Goal: Task Accomplishment & Management: Manage account settings

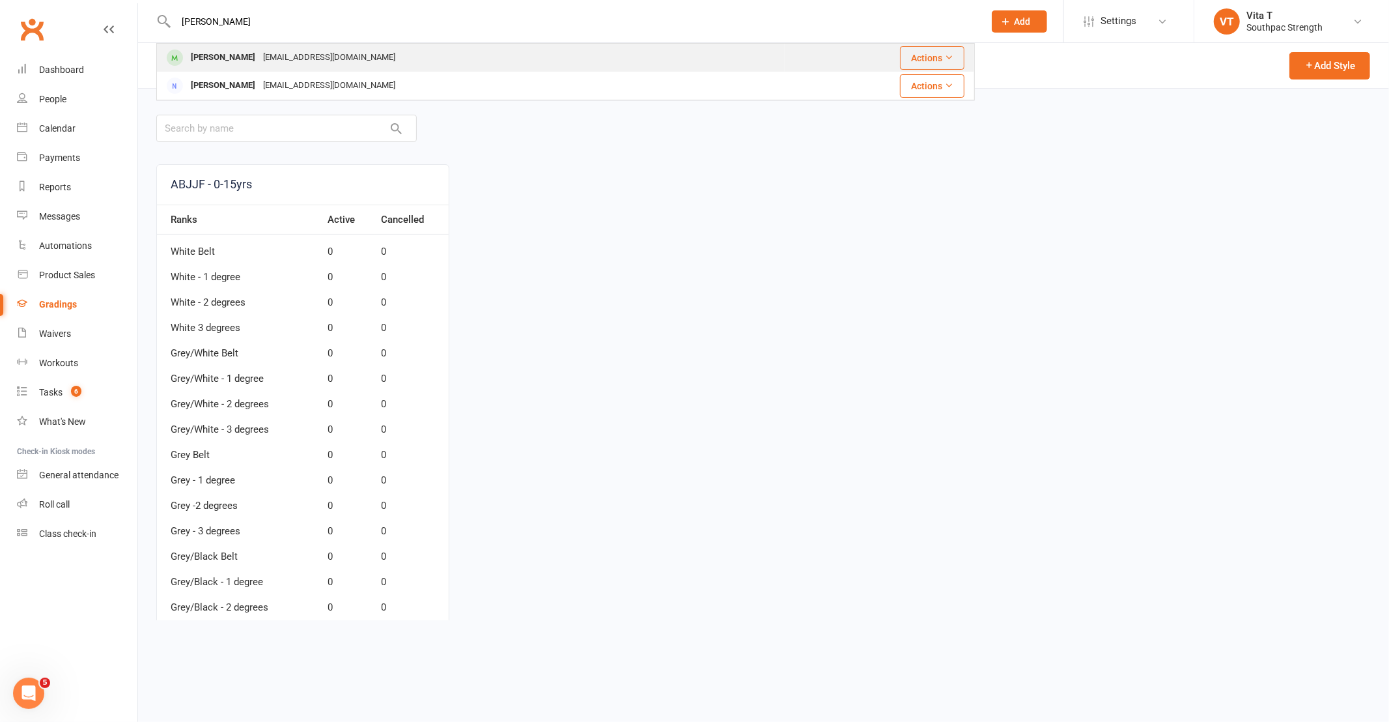
type input "[PERSON_NAME]"
click at [300, 59] on div "[EMAIL_ADDRESS][DOMAIN_NAME]" at bounding box center [329, 57] width 140 height 19
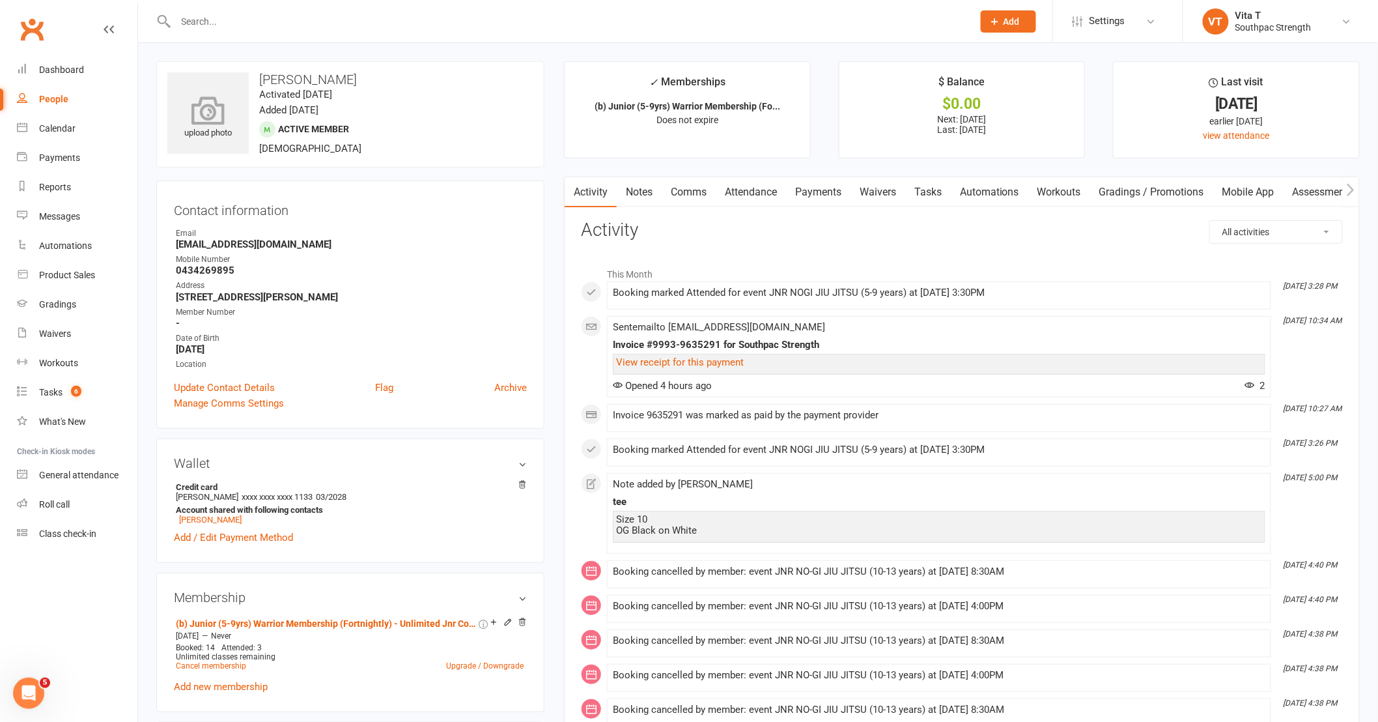
click at [181, 100] on icon at bounding box center [209, 110] width 90 height 29
click at [183, 120] on icon at bounding box center [209, 110] width 90 height 29
click at [51, 59] on link "Dashboard" at bounding box center [77, 69] width 121 height 29
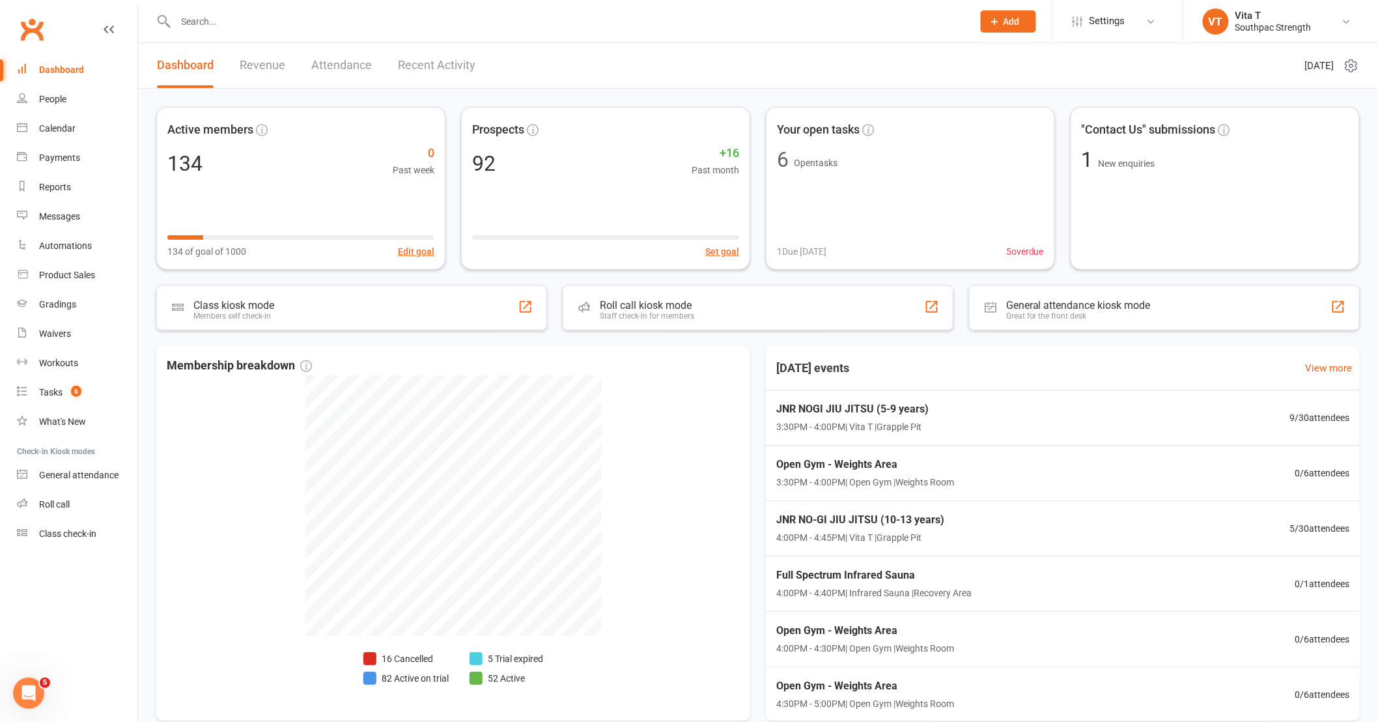
click at [188, 8] on div at bounding box center [560, 21] width 808 height 42
click at [193, 13] on input "text" at bounding box center [568, 21] width 792 height 18
click at [1018, 408] on div "JNR NOGI JIU JITSU (5-9 years) 3:30PM - 4:00PM | Vita T | Grapple Pit 9 / 30 at…" at bounding box center [1063, 418] width 613 height 56
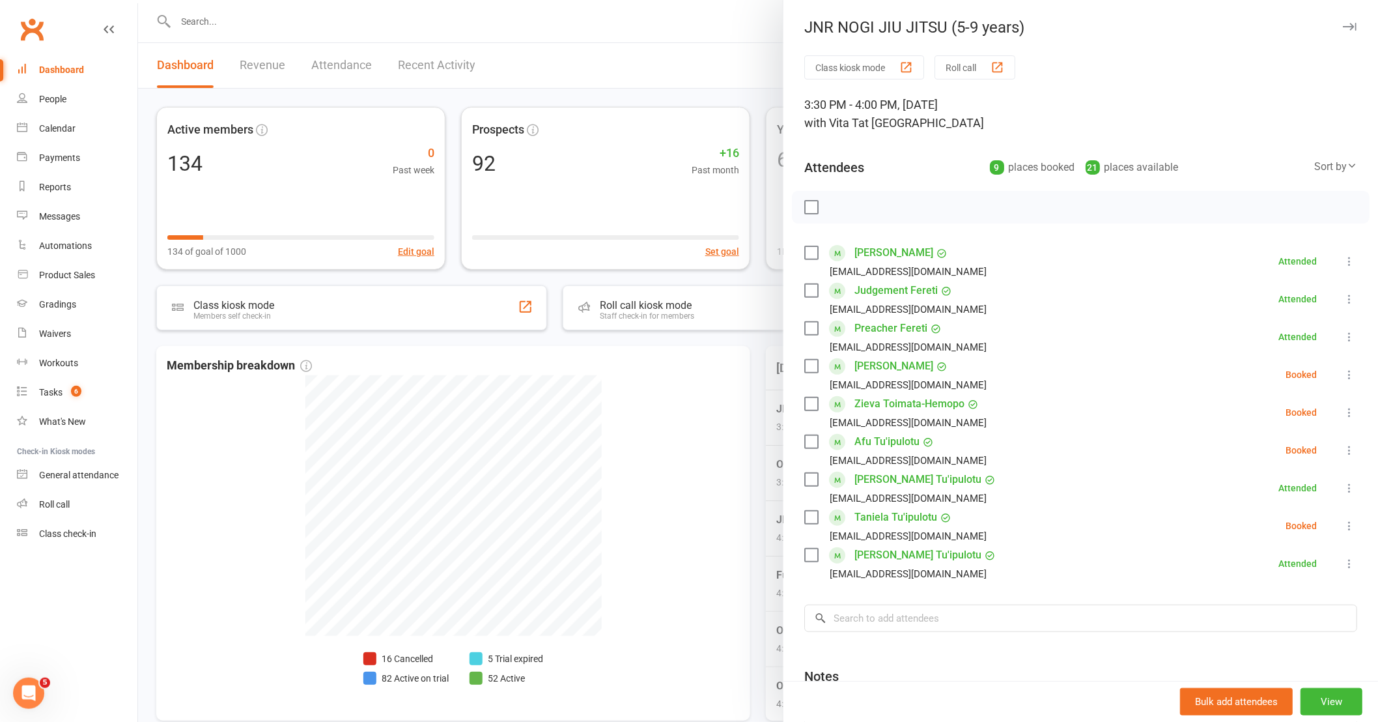
click at [1343, 414] on icon at bounding box center [1349, 412] width 13 height 13
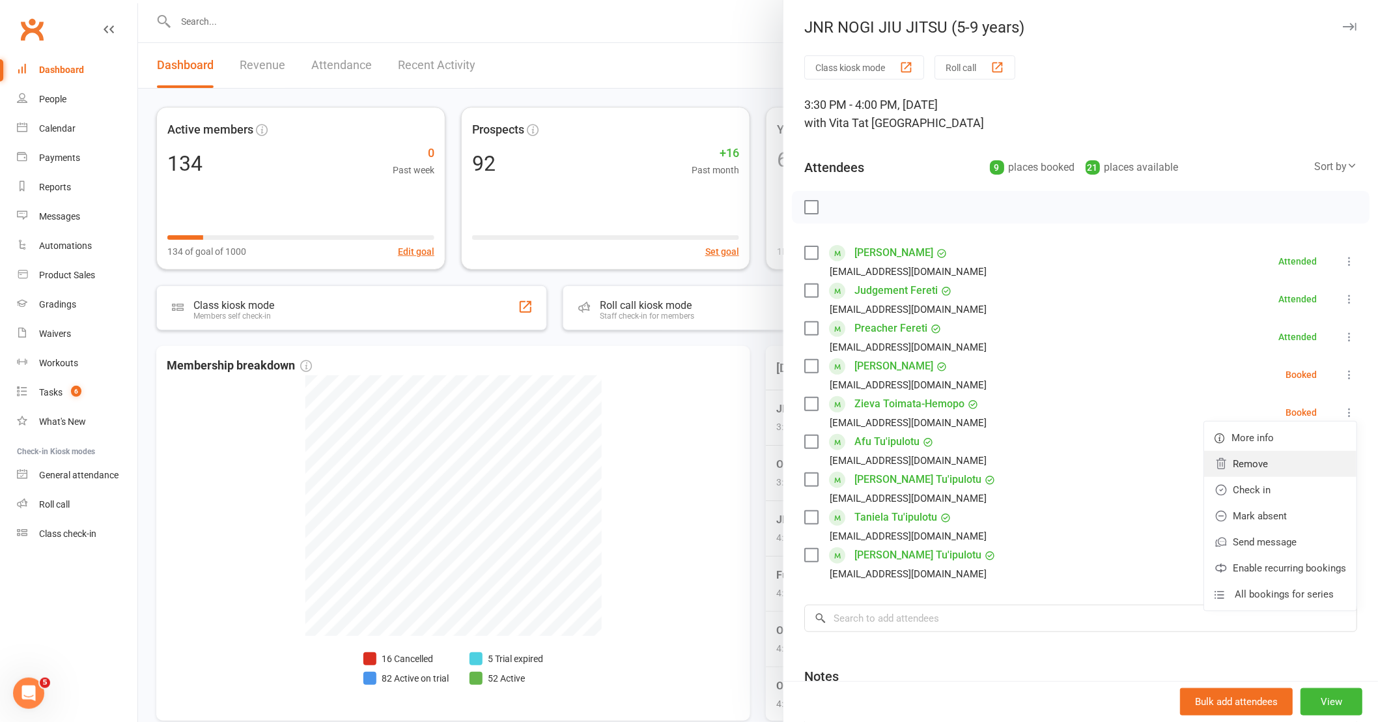
click at [1269, 471] on link "Remove" at bounding box center [1280, 464] width 152 height 26
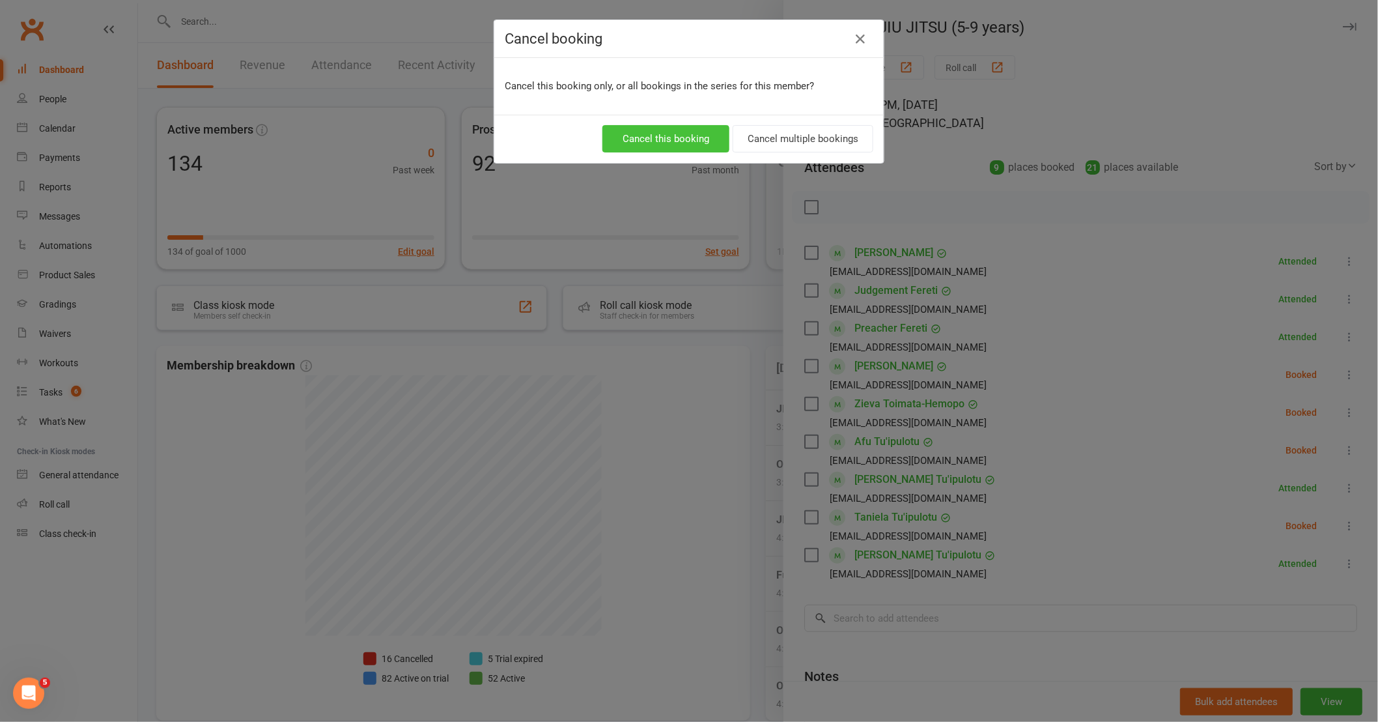
click at [668, 139] on button "Cancel this booking" at bounding box center [666, 138] width 127 height 27
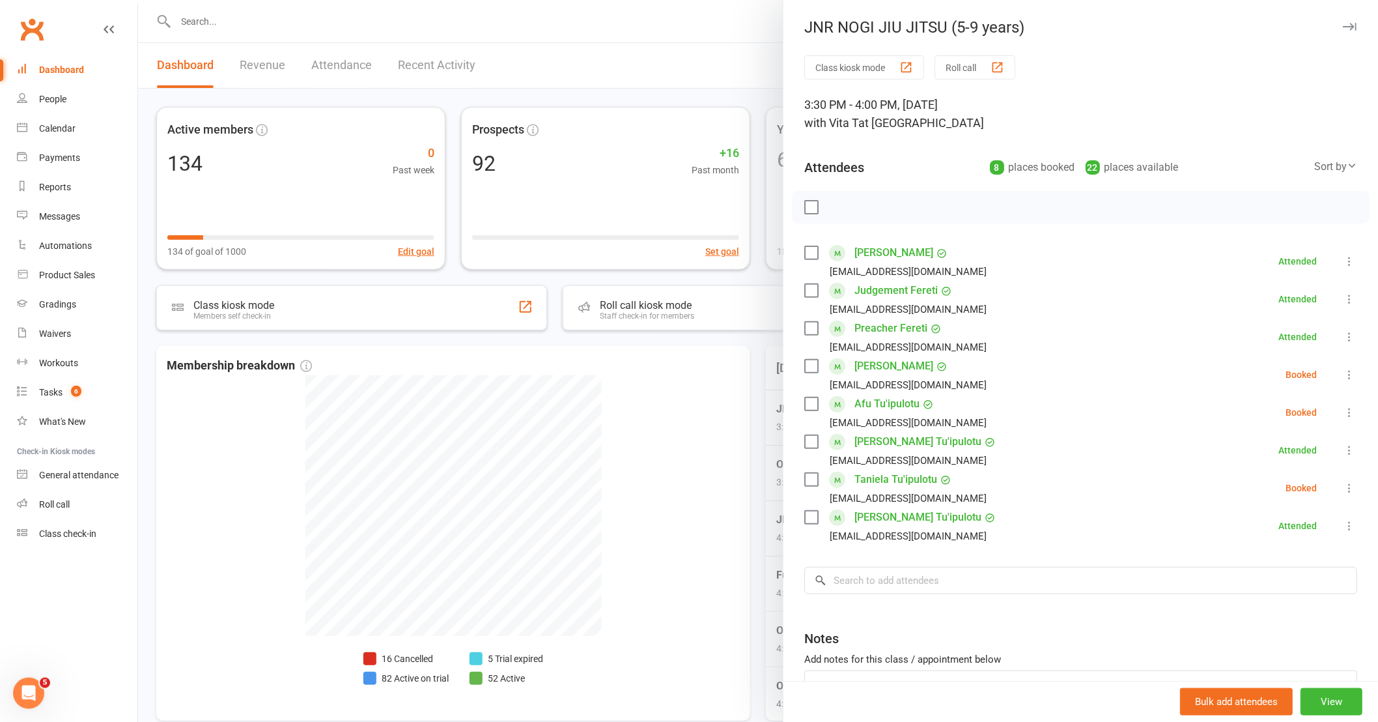
click at [1343, 373] on icon at bounding box center [1349, 374] width 13 height 13
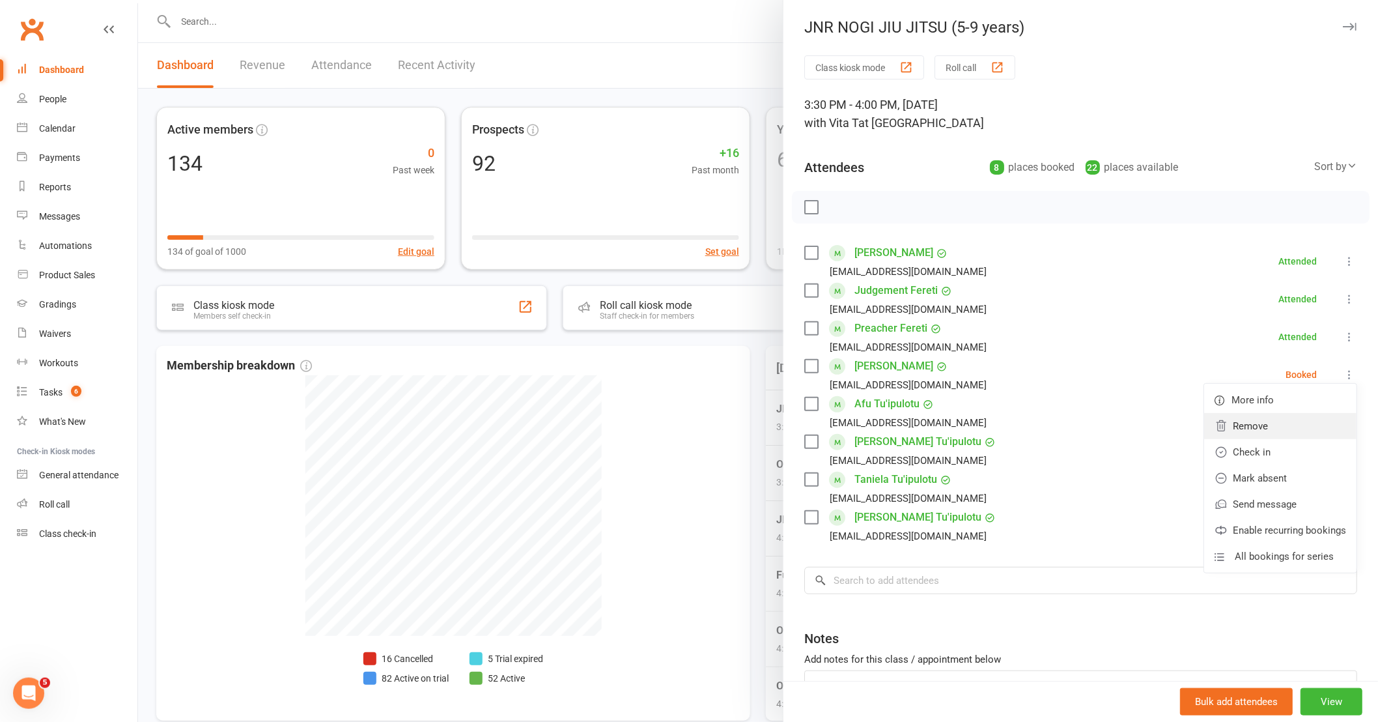
click at [1244, 422] on link "Remove" at bounding box center [1280, 426] width 152 height 26
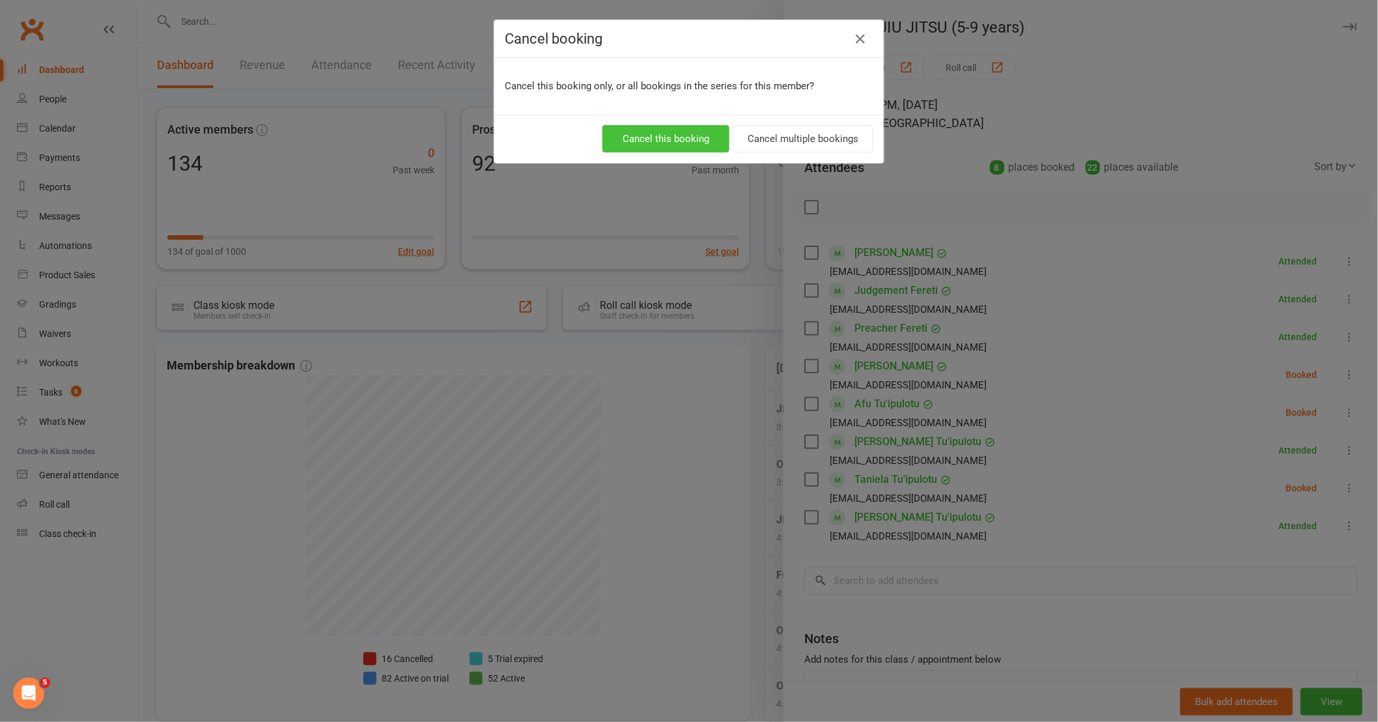
click at [659, 142] on button "Cancel this booking" at bounding box center [666, 138] width 127 height 27
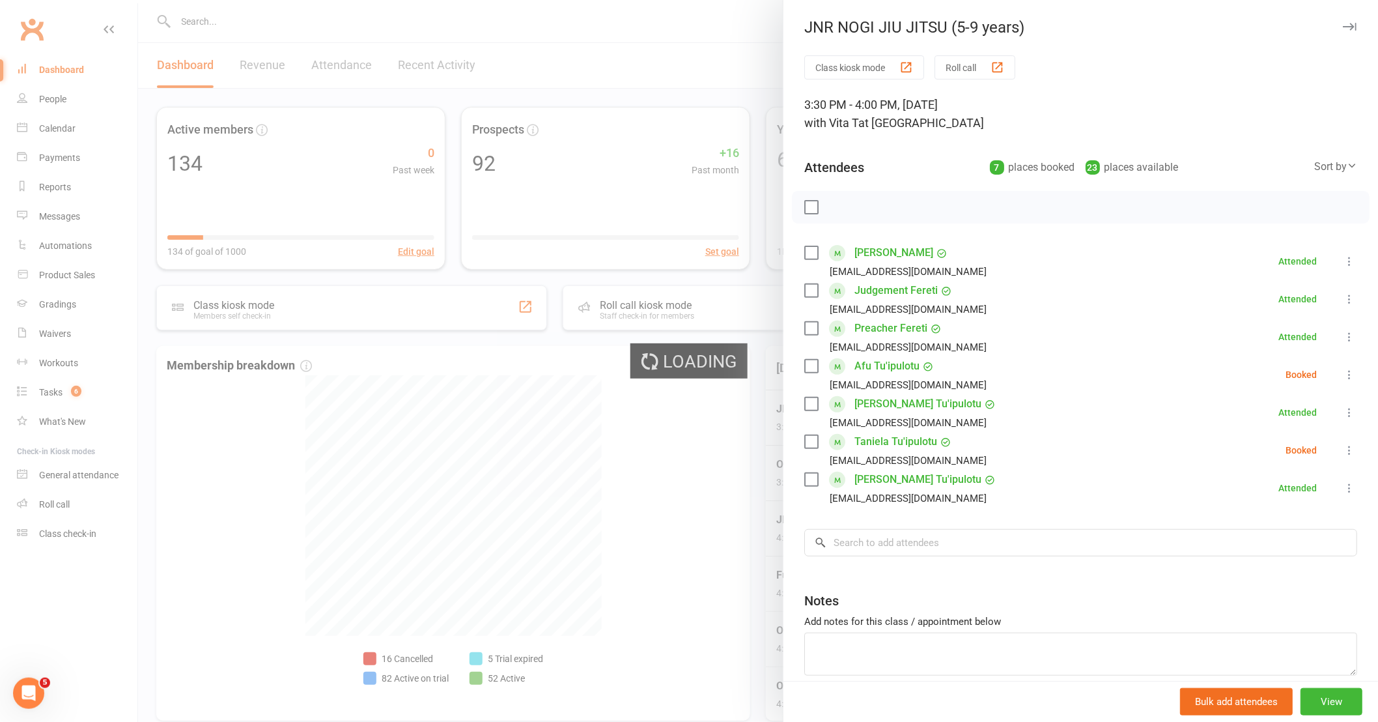
click at [208, 34] on div at bounding box center [758, 361] width 1240 height 722
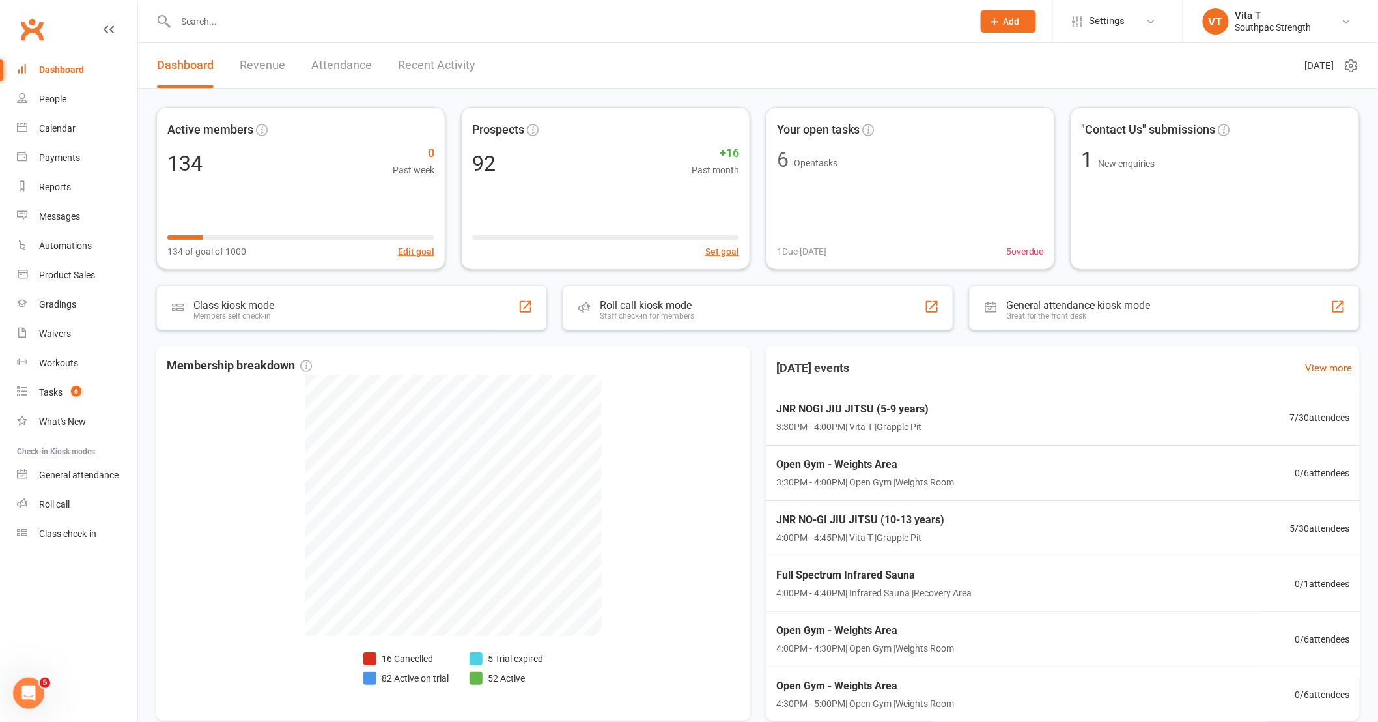
click at [205, 28] on input "text" at bounding box center [568, 21] width 792 height 18
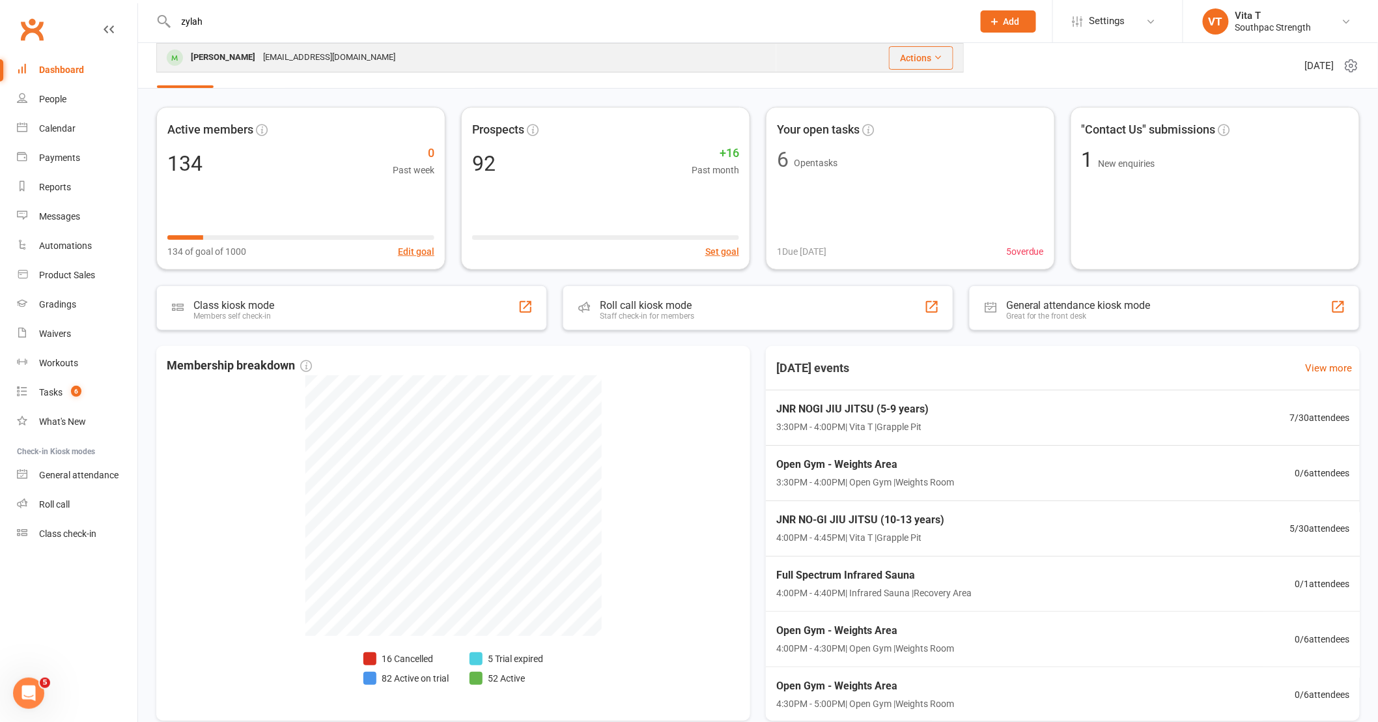
type input "zylah"
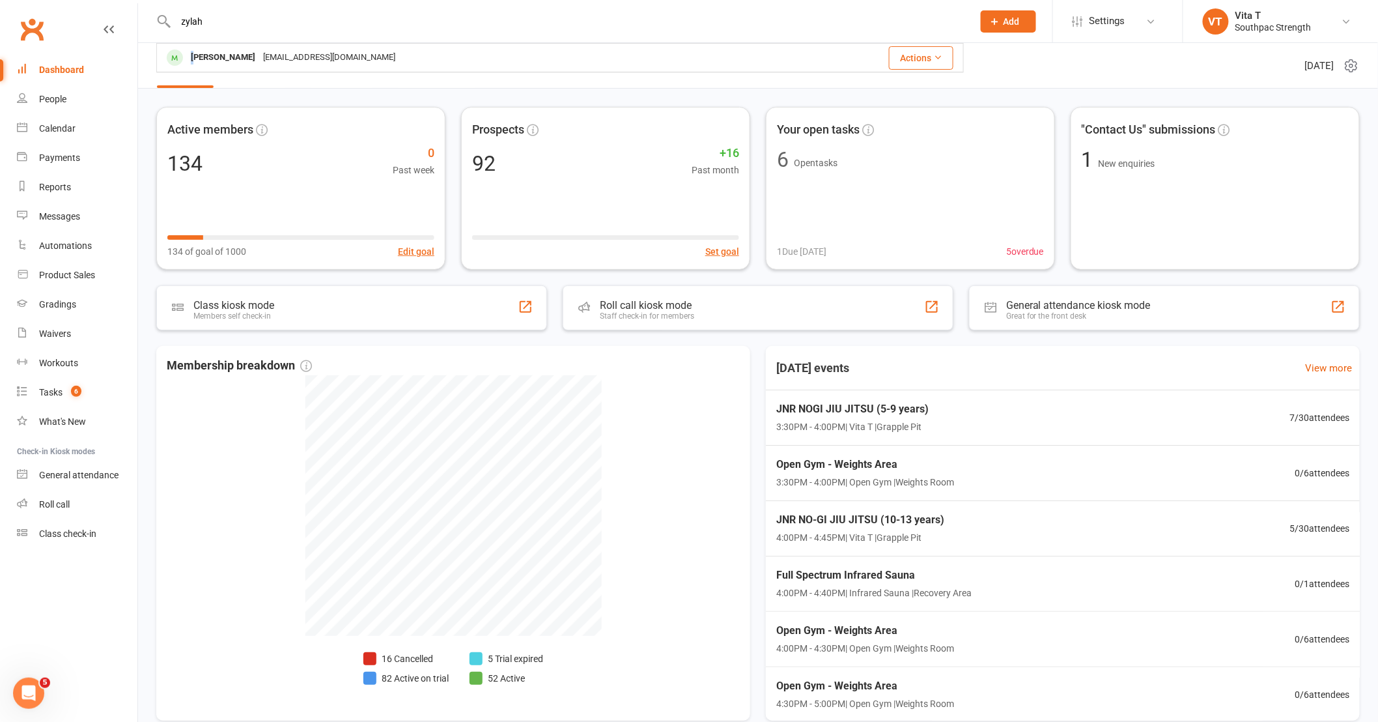
click at [193, 63] on div "[PERSON_NAME]" at bounding box center [223, 57] width 72 height 19
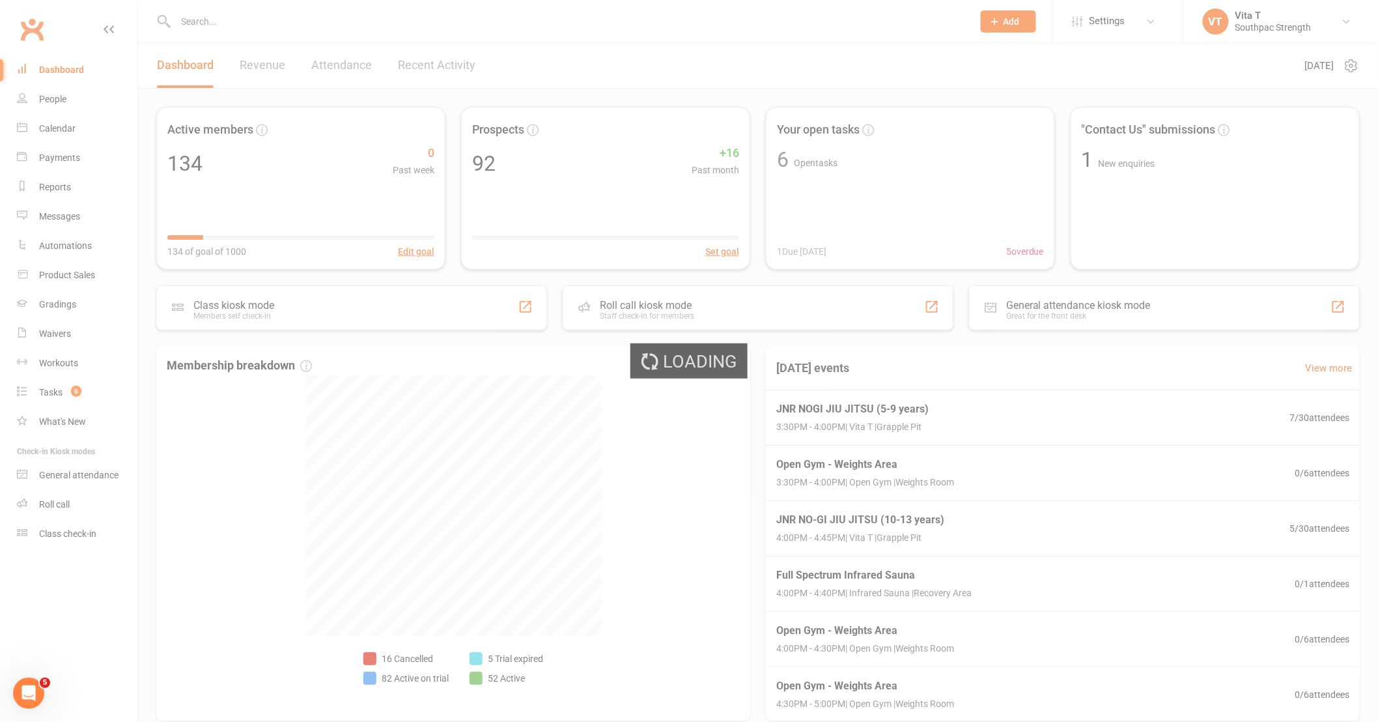
drag, startPoint x: 193, startPoint y: 64, endPoint x: 193, endPoint y: 18, distance: 46.3
click at [193, 18] on div "Loading" at bounding box center [689, 361] width 1378 height 722
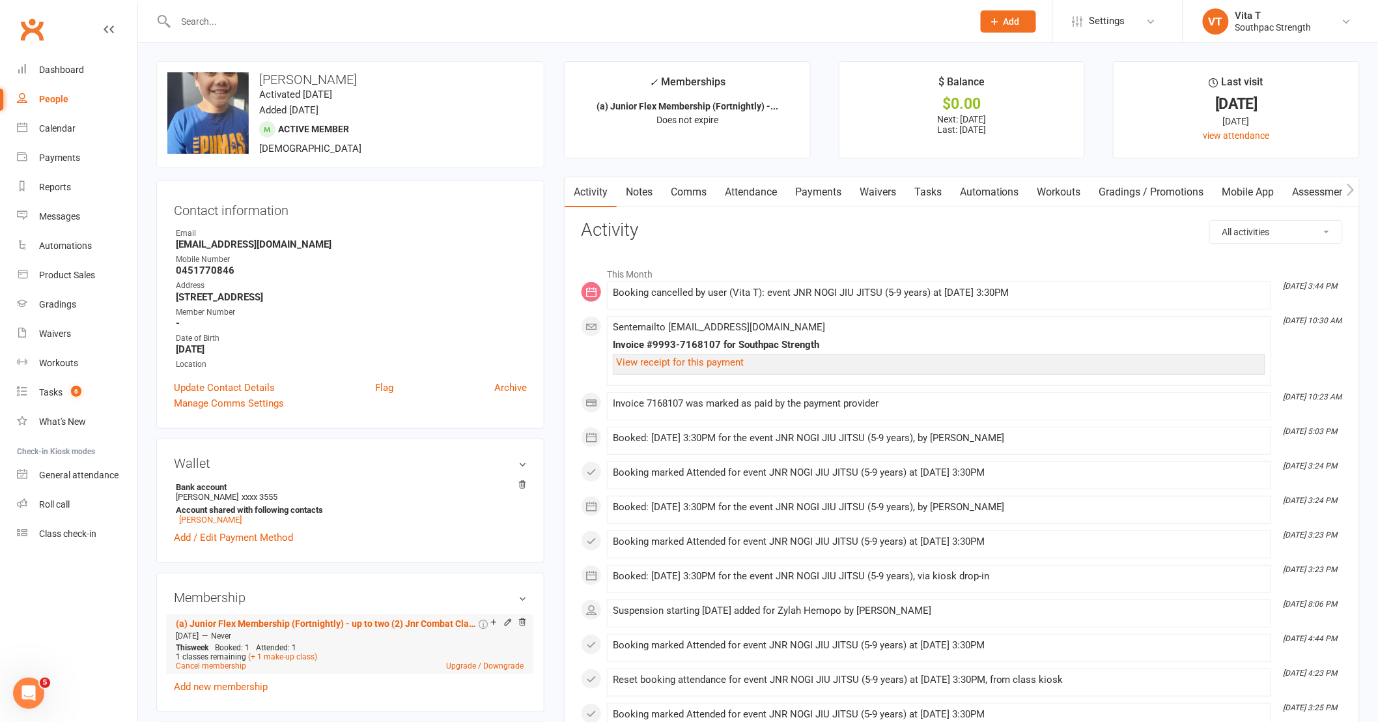
click at [508, 623] on icon at bounding box center [508, 622] width 9 height 9
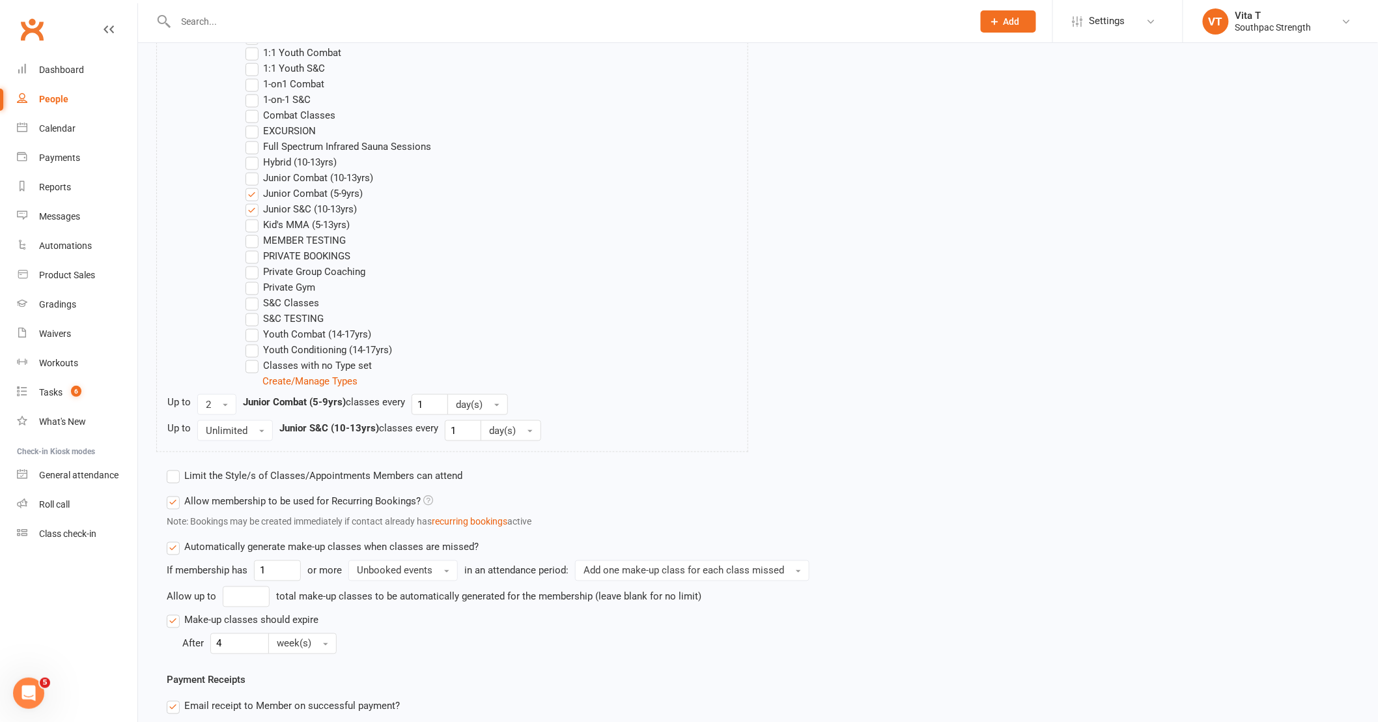
scroll to position [578, 0]
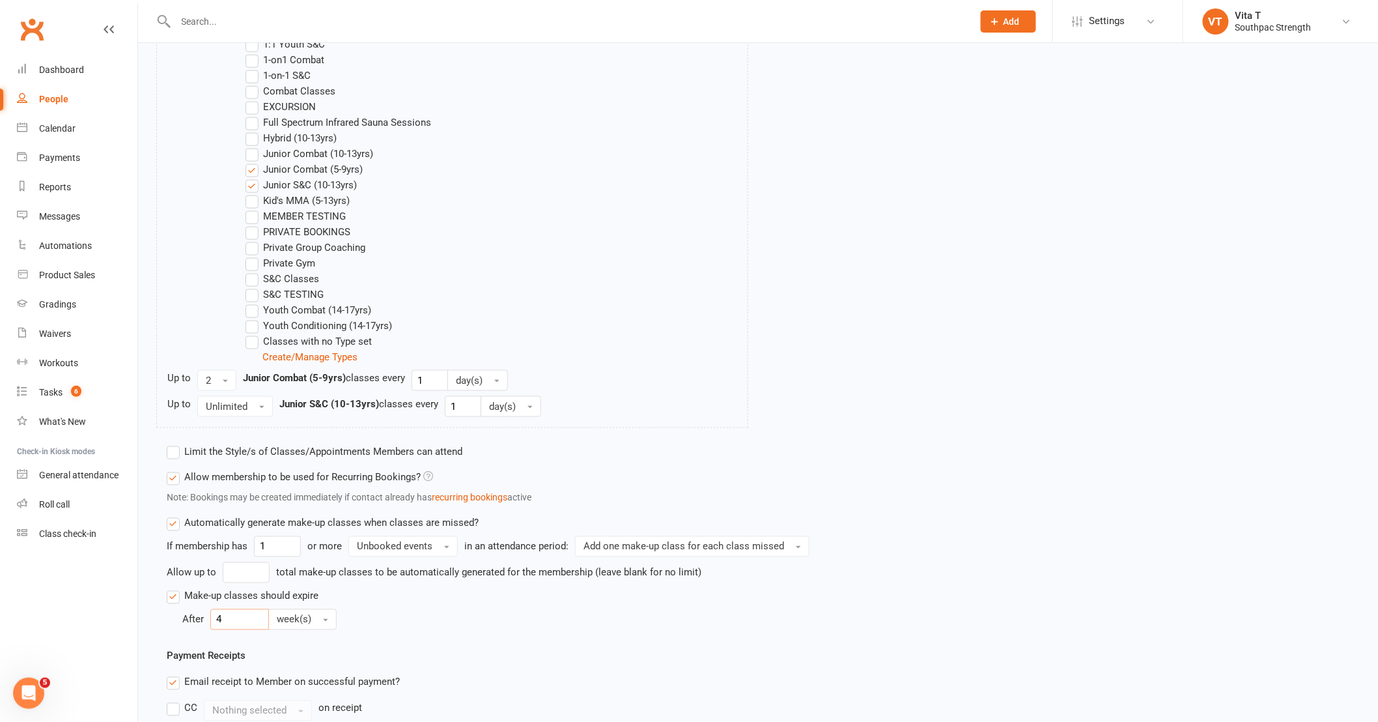
click at [255, 622] on input "4" at bounding box center [239, 619] width 59 height 21
click at [455, 630] on div "Membership name (a) Junior Flex Membership (Fortnightly) - up to two (2) Jnr Co…" at bounding box center [758, 352] width 1183 height 1656
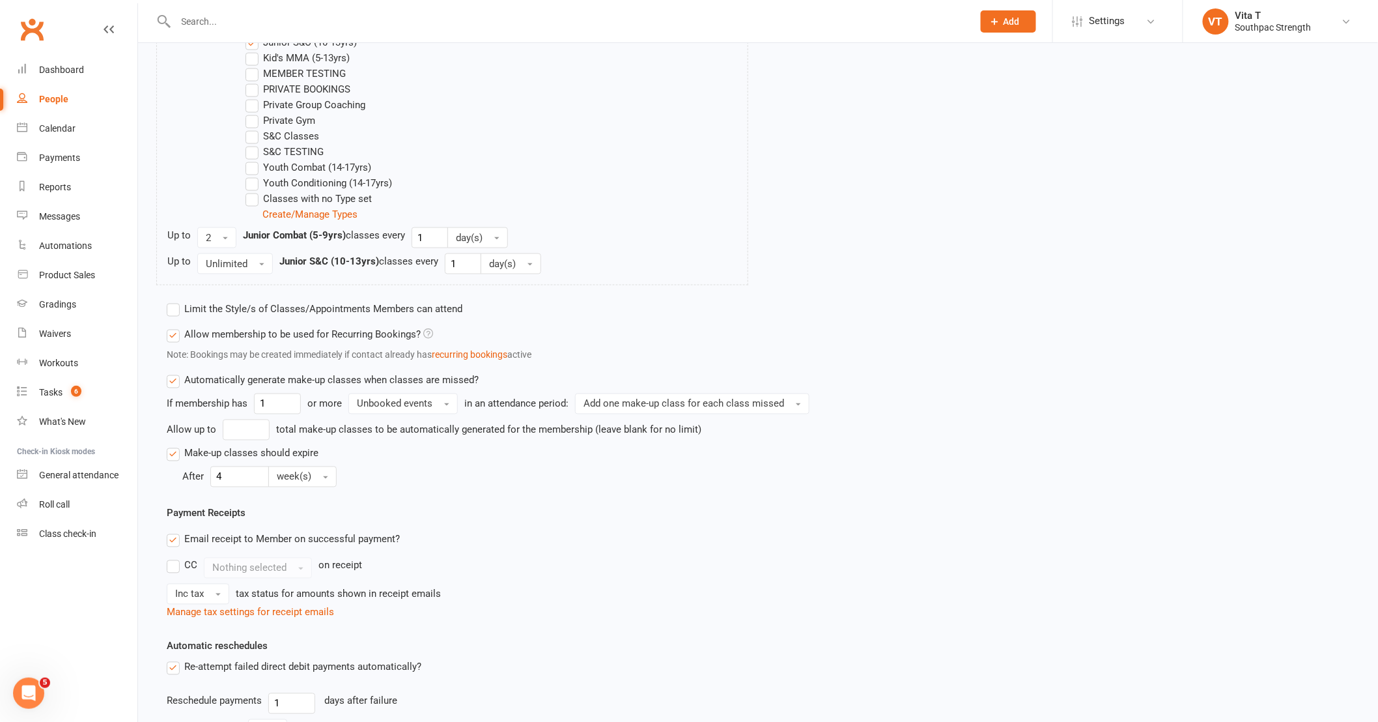
scroll to position [796, 0]
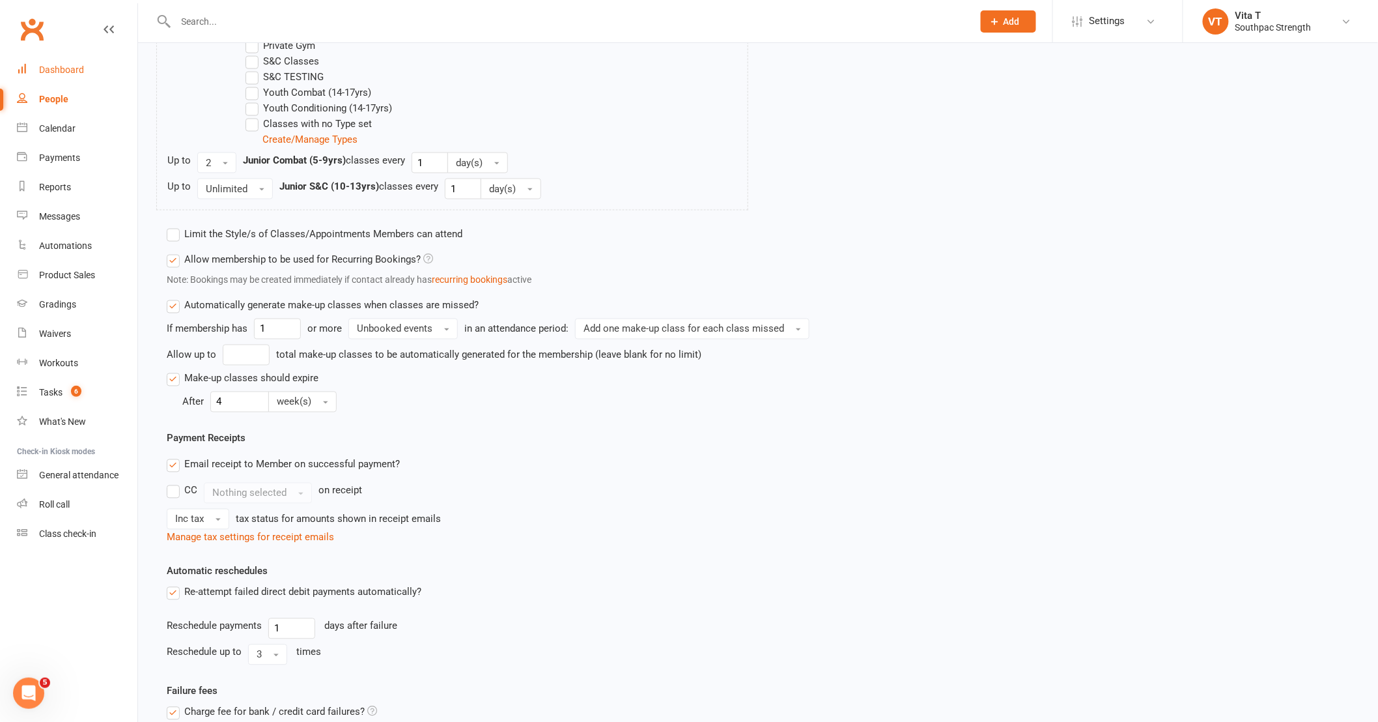
click at [41, 63] on link "Dashboard" at bounding box center [77, 69] width 121 height 29
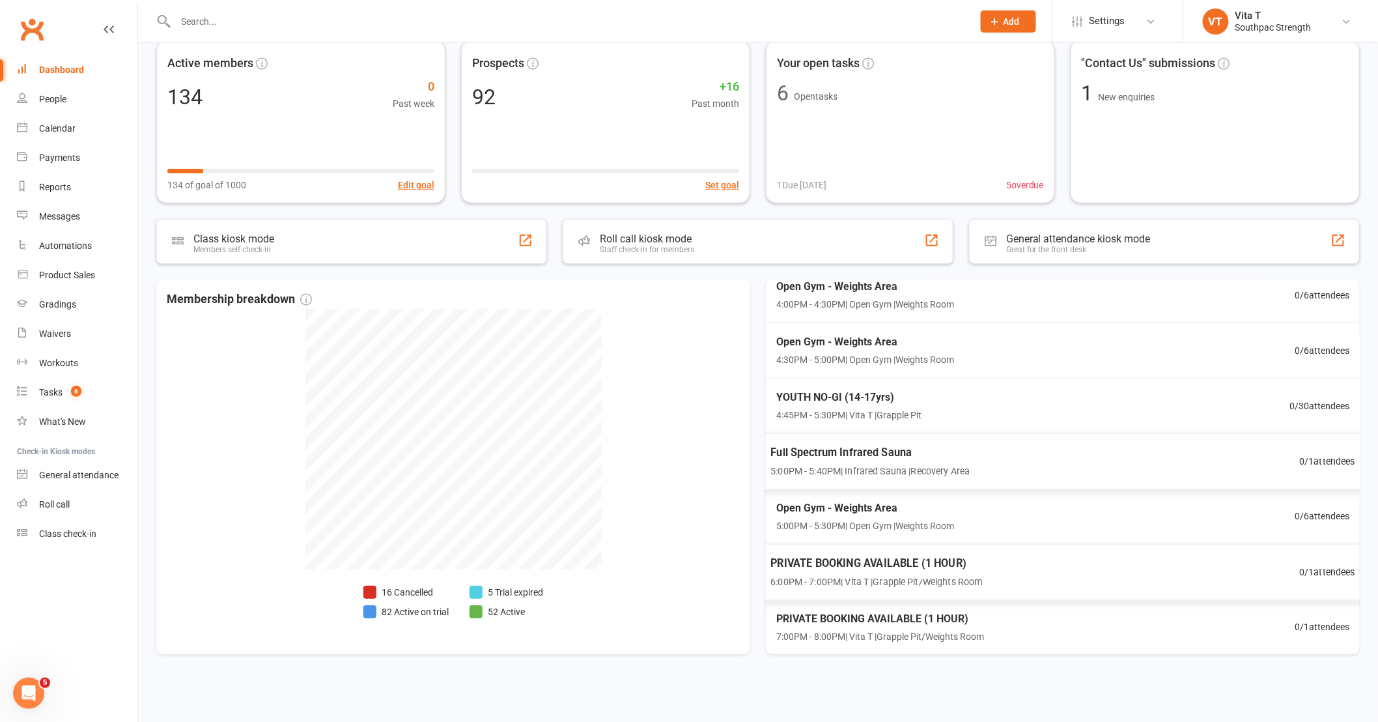
scroll to position [277, 0]
click at [50, 98] on div "People" at bounding box center [52, 99] width 27 height 10
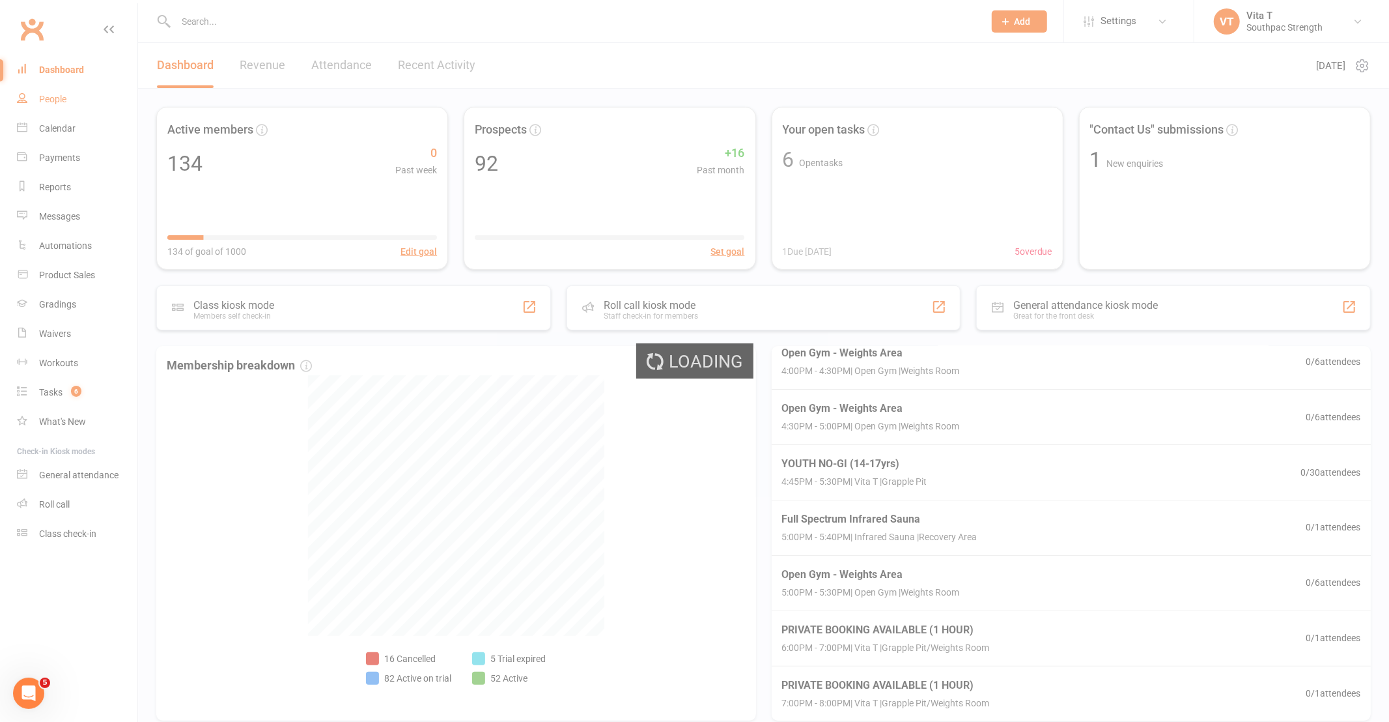
select select "100"
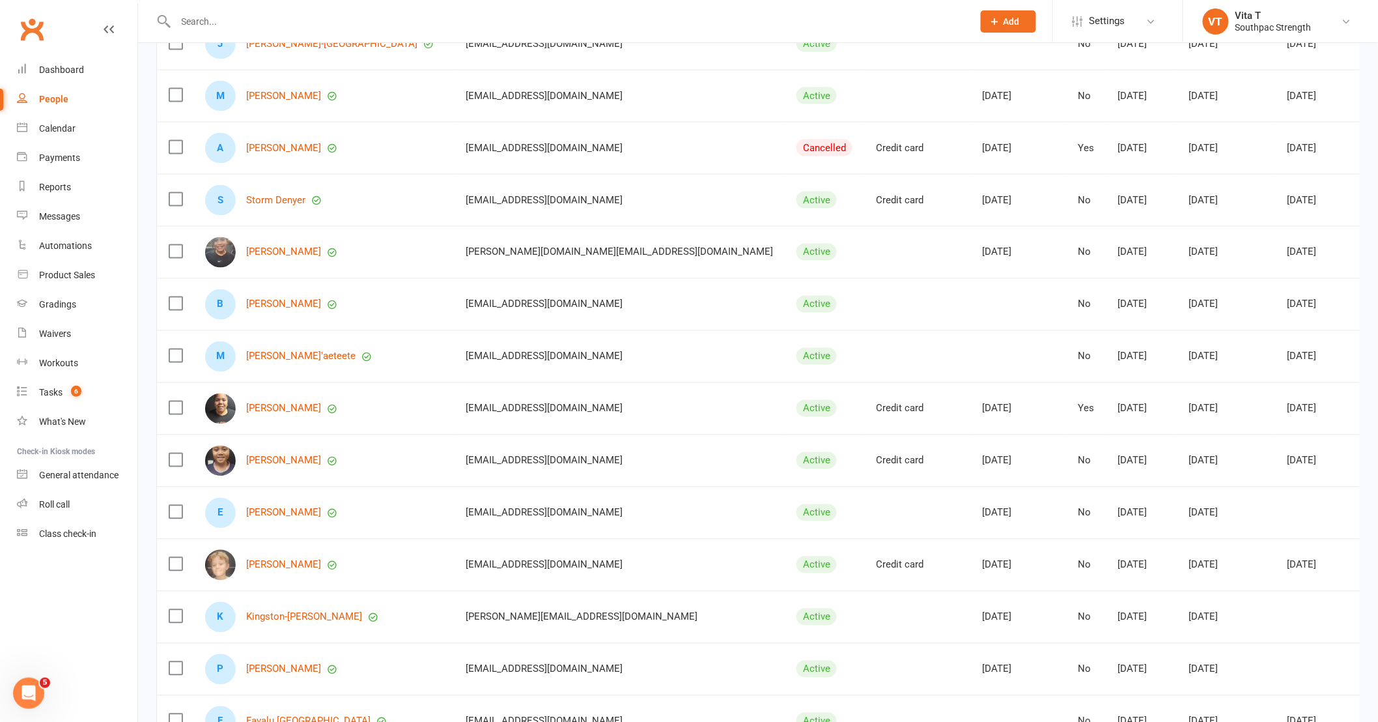
scroll to position [796, 0]
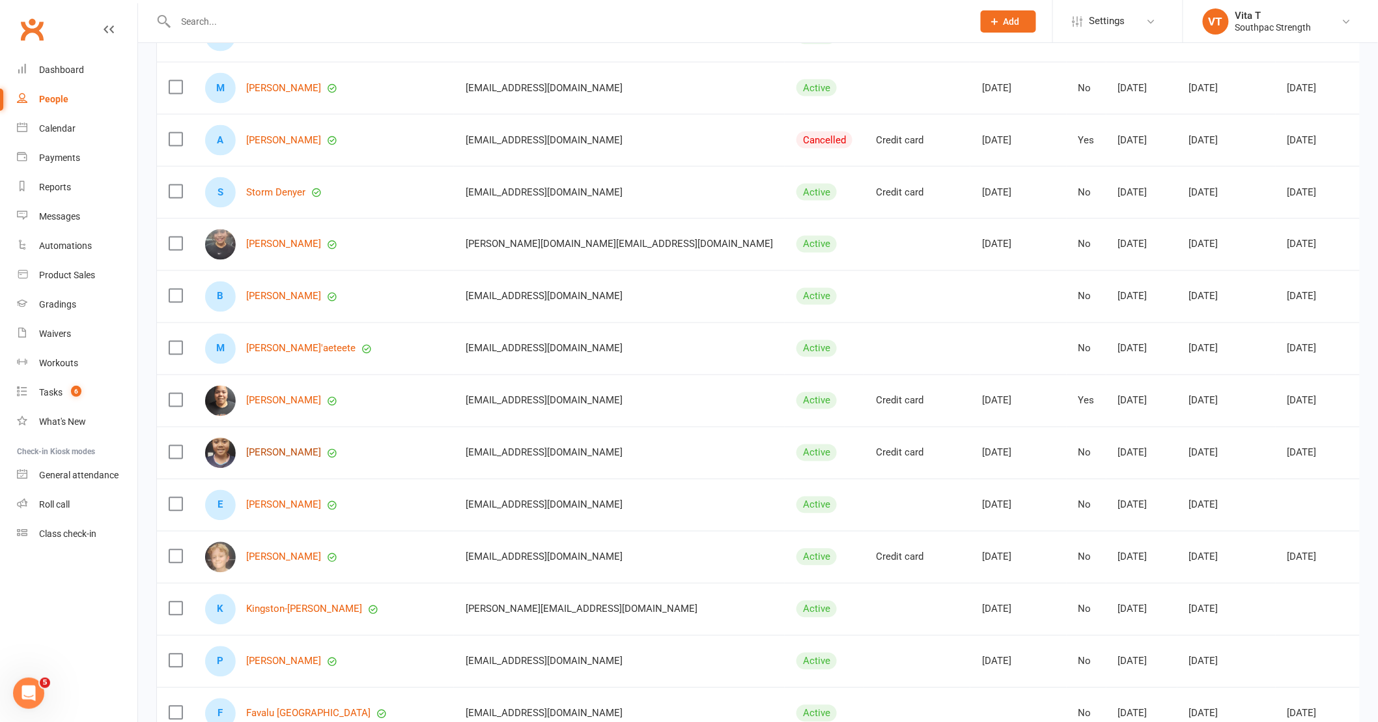
click at [314, 448] on link "[PERSON_NAME]" at bounding box center [283, 453] width 75 height 11
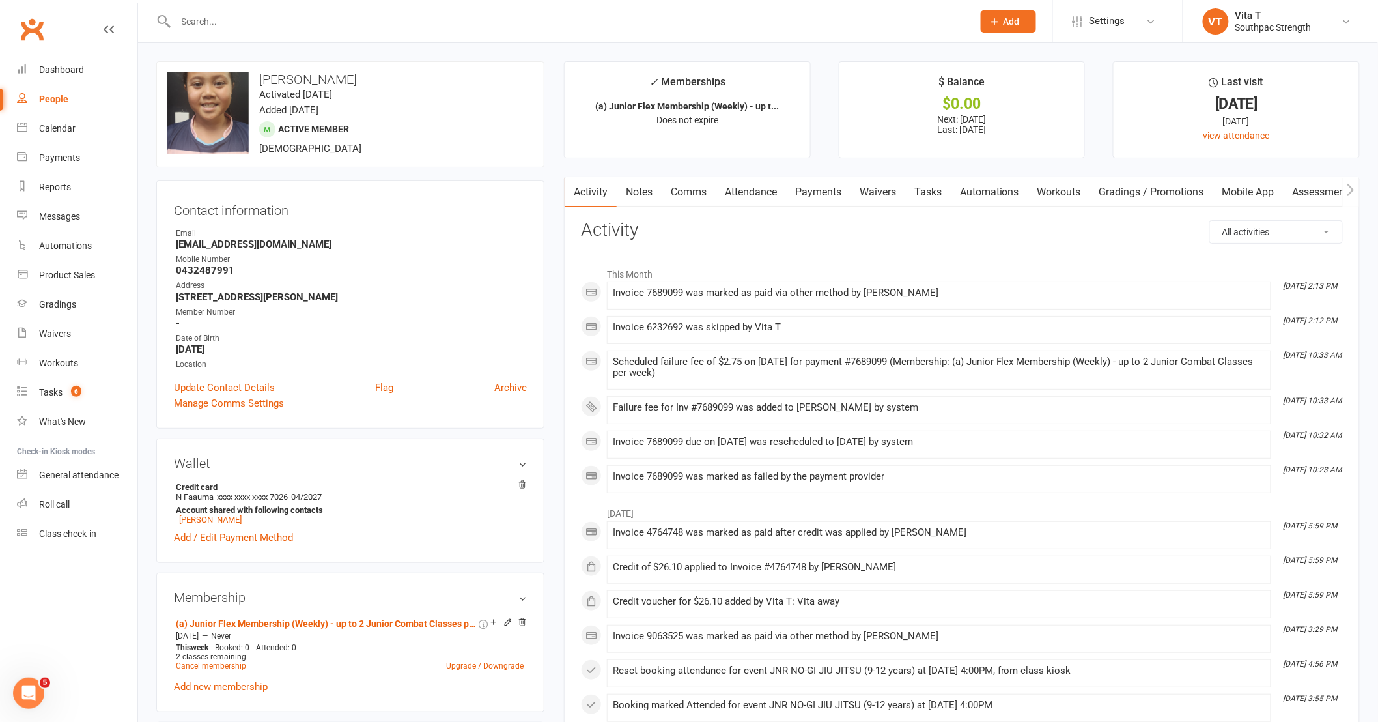
click at [829, 184] on link "Payments" at bounding box center [818, 192] width 64 height 30
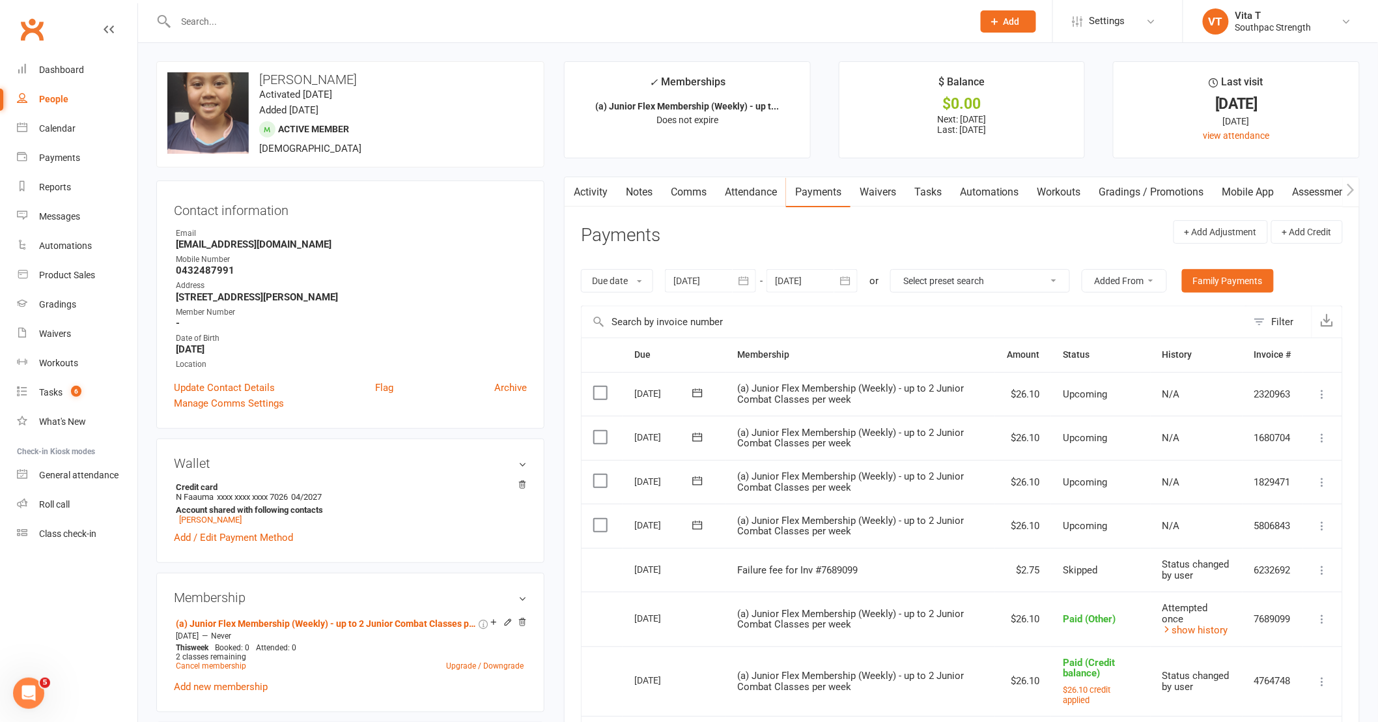
click at [245, 26] on input "text" at bounding box center [568, 21] width 792 height 18
click at [70, 74] on div "Dashboard" at bounding box center [61, 69] width 45 height 10
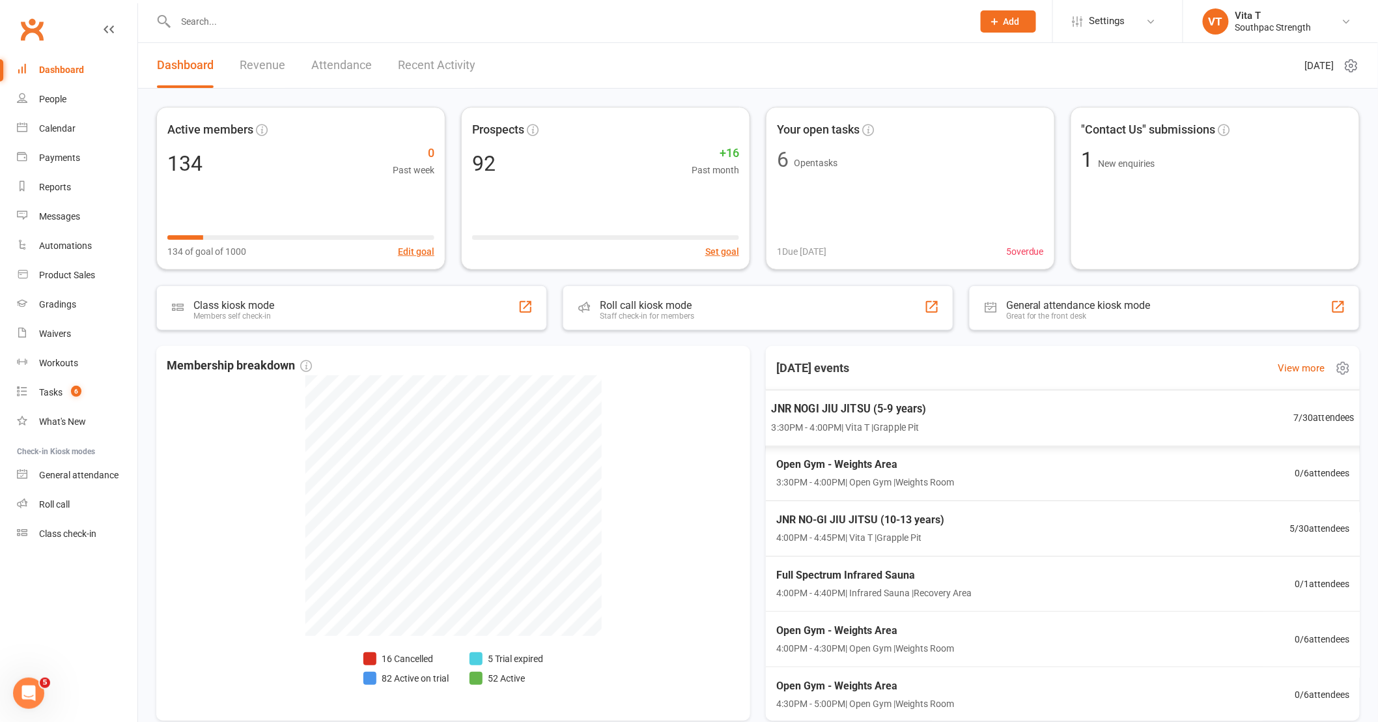
click at [1294, 413] on span "7 / 30 attendees" at bounding box center [1324, 417] width 61 height 15
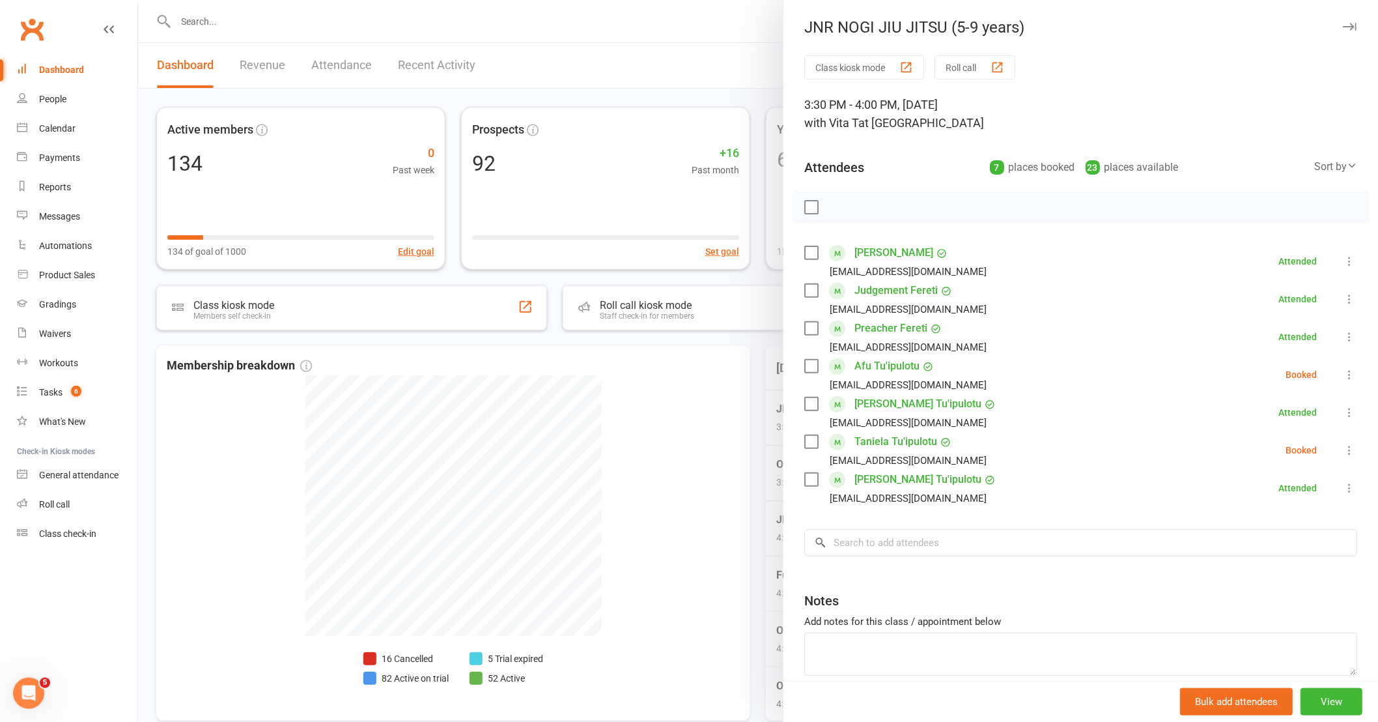
click at [1343, 369] on icon at bounding box center [1349, 374] width 13 height 13
click at [1283, 464] on link "Check in" at bounding box center [1280, 452] width 152 height 26
click at [1343, 455] on icon at bounding box center [1349, 450] width 13 height 13
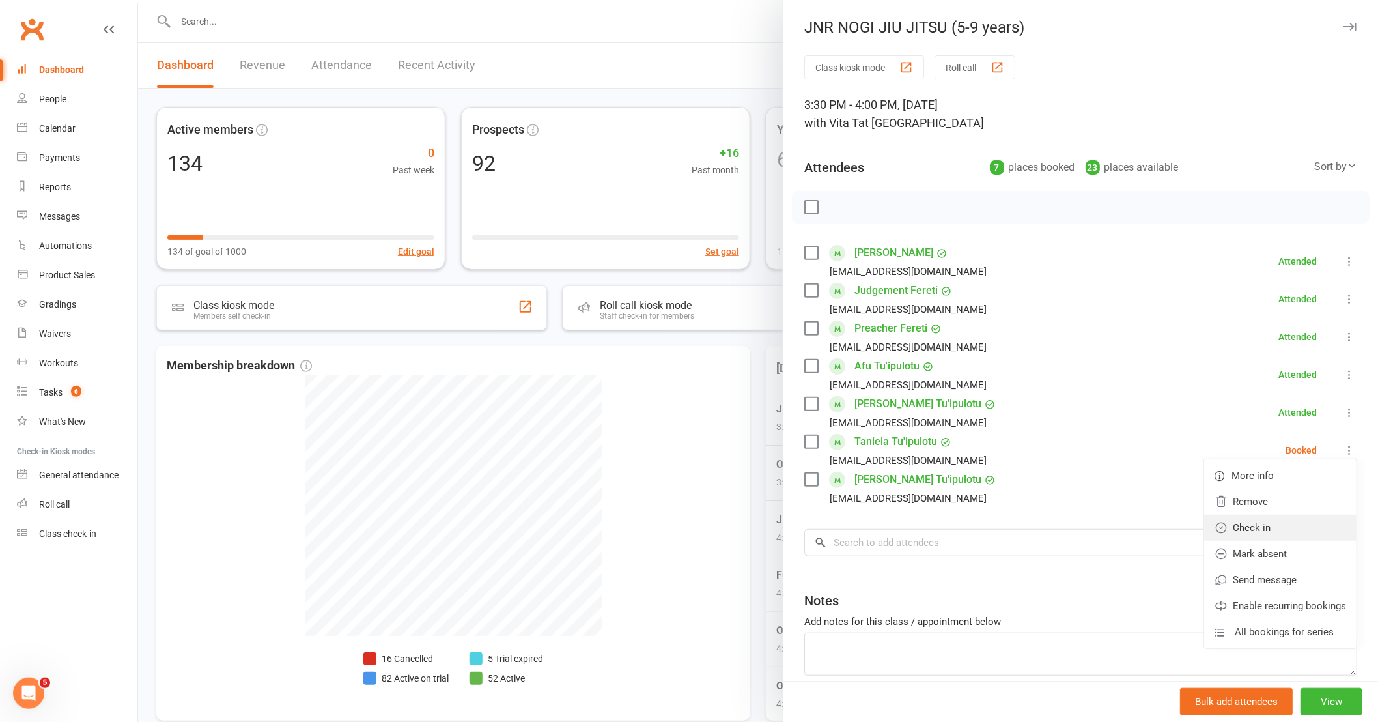
click at [1273, 525] on link "Check in" at bounding box center [1280, 528] width 152 height 26
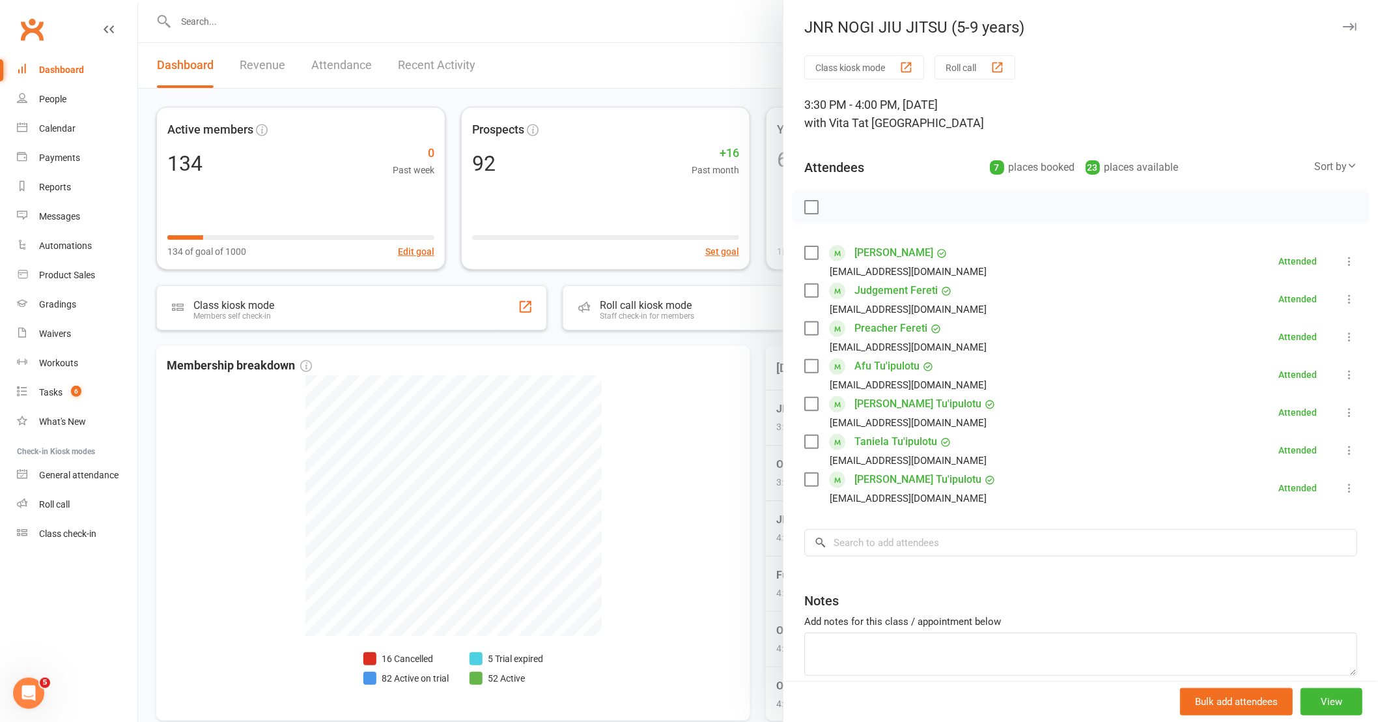
click at [715, 533] on div at bounding box center [758, 361] width 1240 height 722
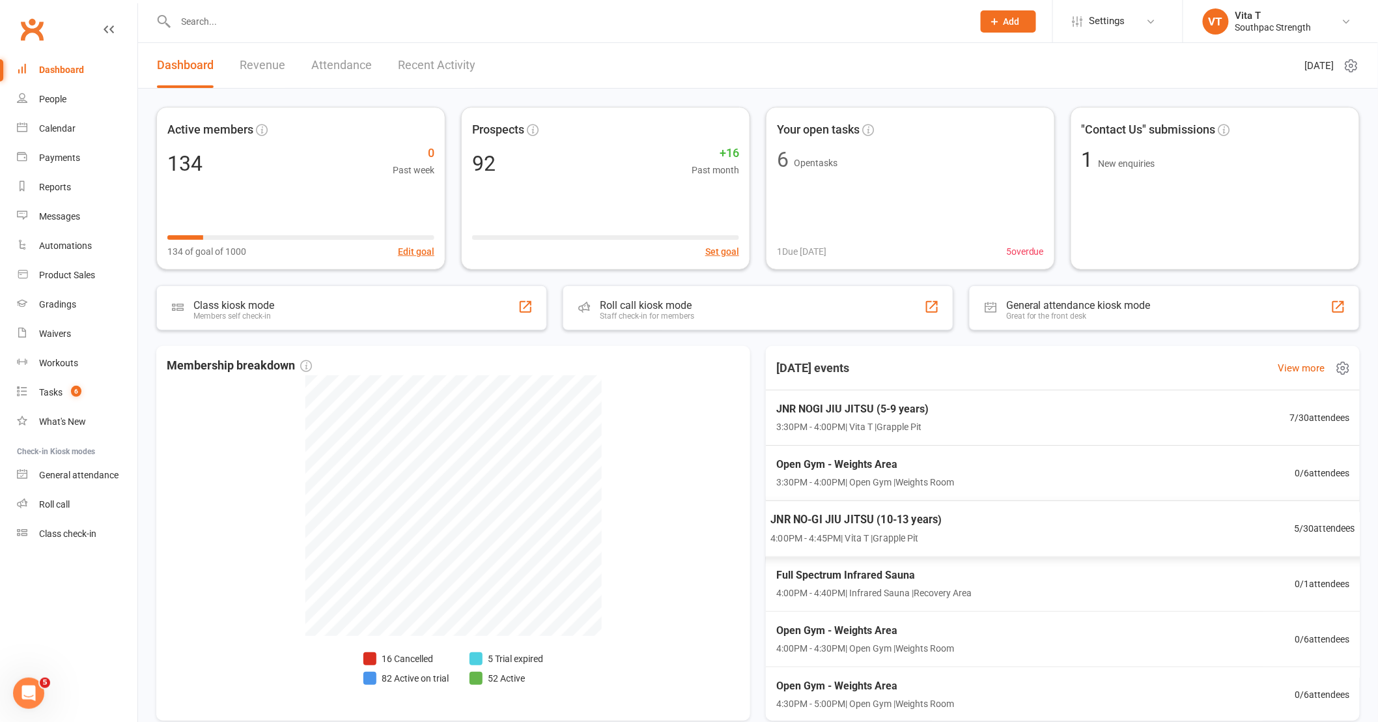
click at [1068, 528] on div "JNR NO-GI JIU JITSU (10-13 years) 4:00PM - 4:45PM | Vita T | Grapple Pit 5 / 30…" at bounding box center [1063, 528] width 617 height 57
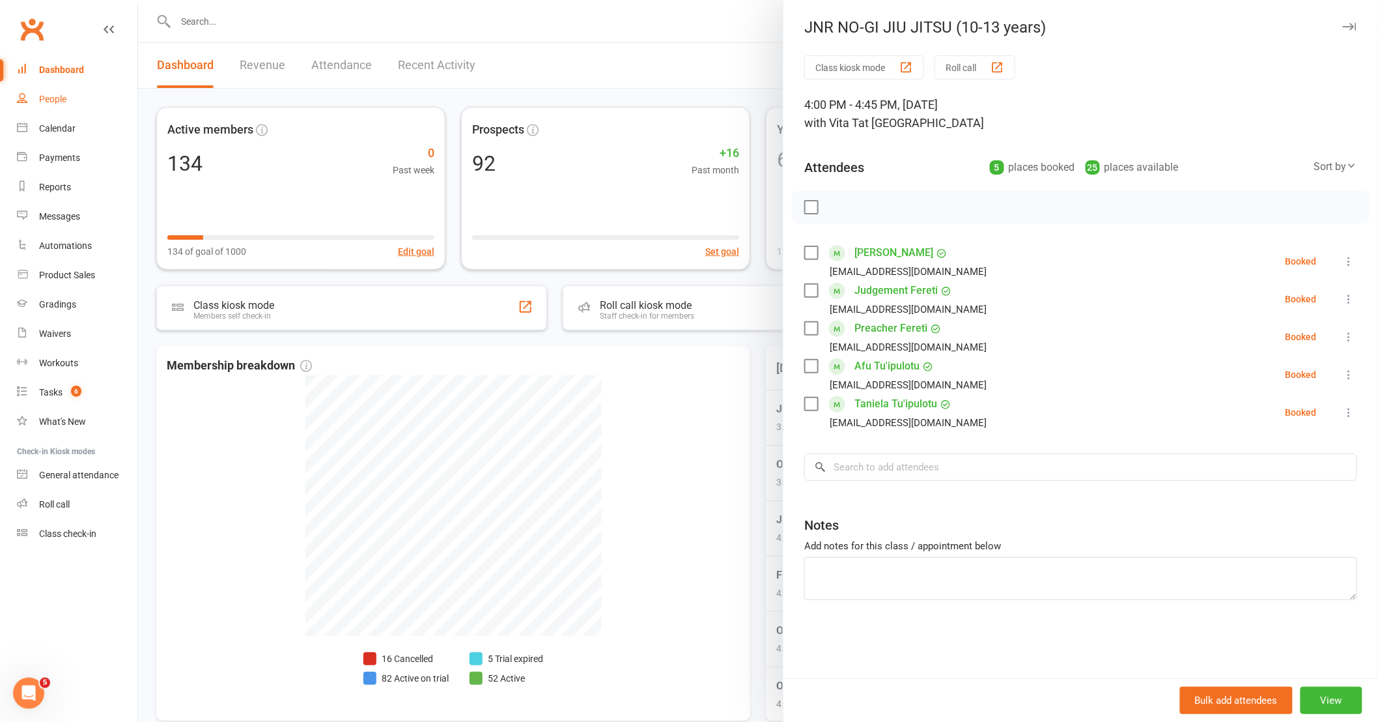
click at [57, 96] on div "People" at bounding box center [52, 99] width 27 height 10
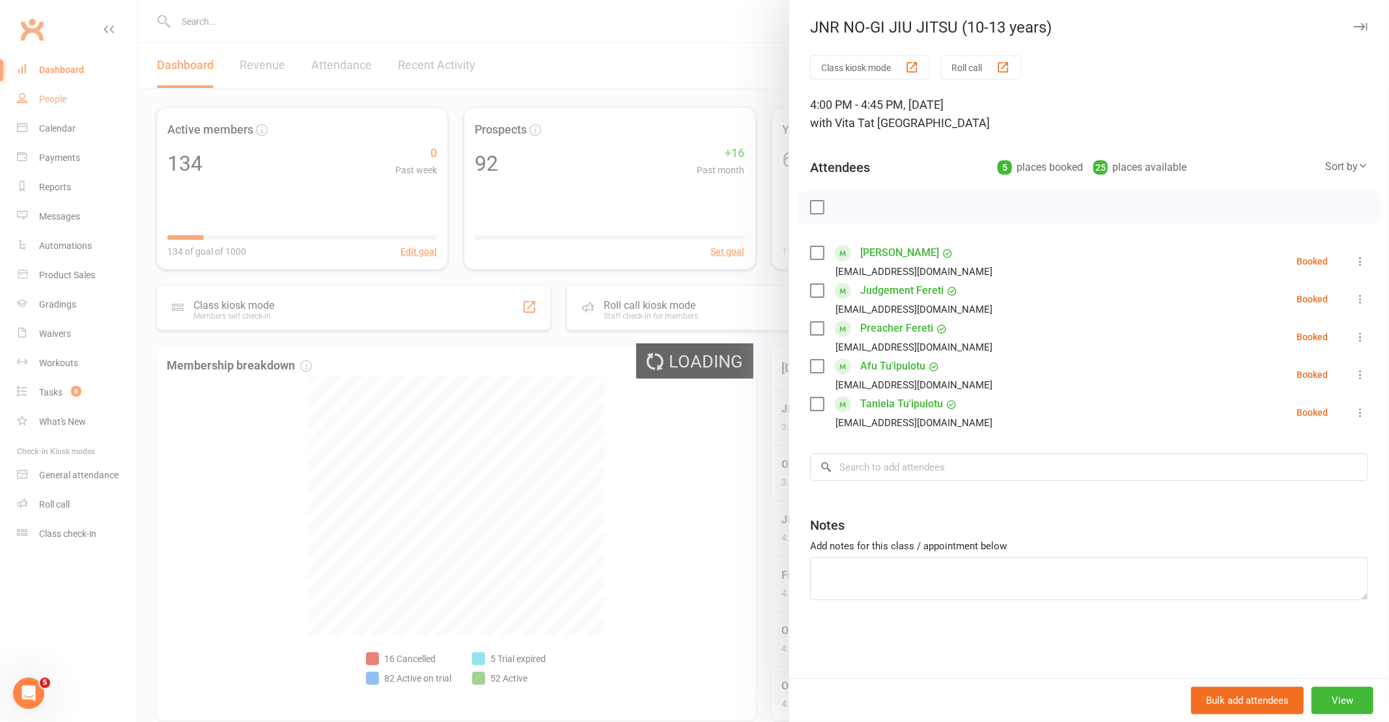
select select "100"
